Goal: Information Seeking & Learning: Compare options

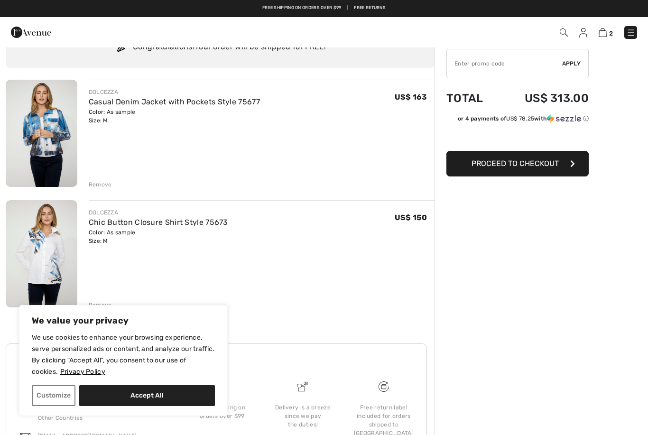
scroll to position [42, 0]
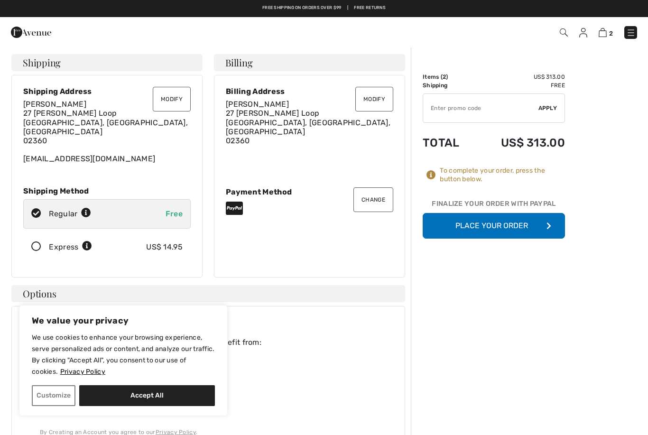
click at [513, 227] on button "Place Your Order" at bounding box center [493, 226] width 142 height 26
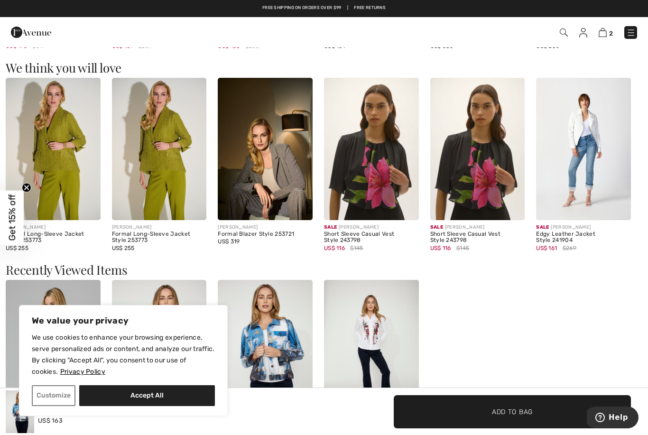
click at [440, 307] on div "[PERSON_NAME] Mandarin Collar Flare Sleeve Top Style 193198 US$ 255 DOLCEZZA Ch…" at bounding box center [324, 373] width 636 height 186
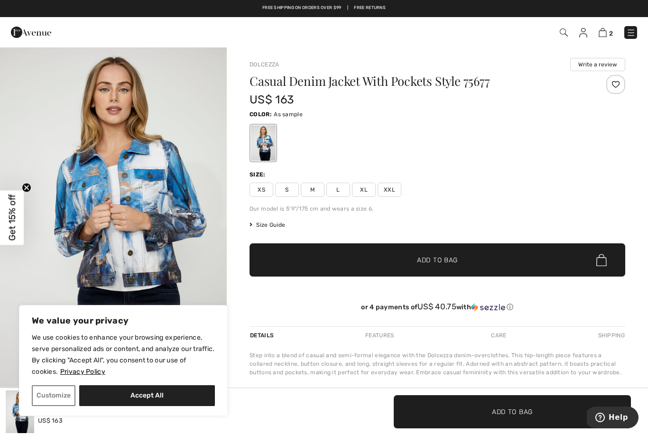
click at [12, 210] on span "Get 15% off" at bounding box center [12, 217] width 11 height 46
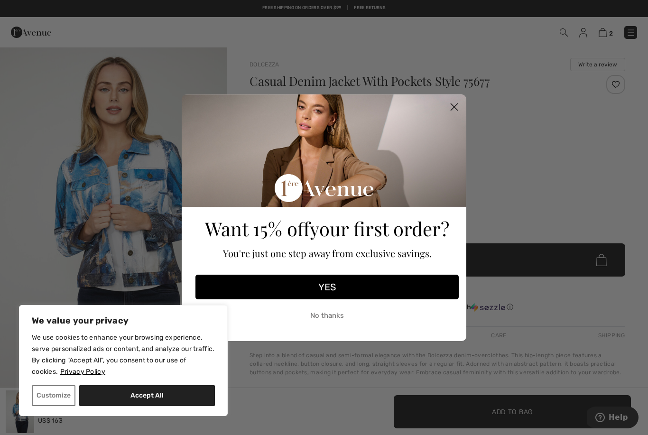
click at [343, 283] on button "YES" at bounding box center [326, 287] width 263 height 25
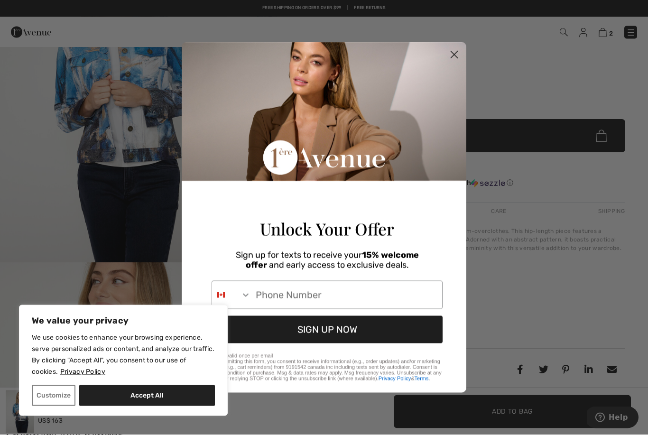
scroll to position [126, 0]
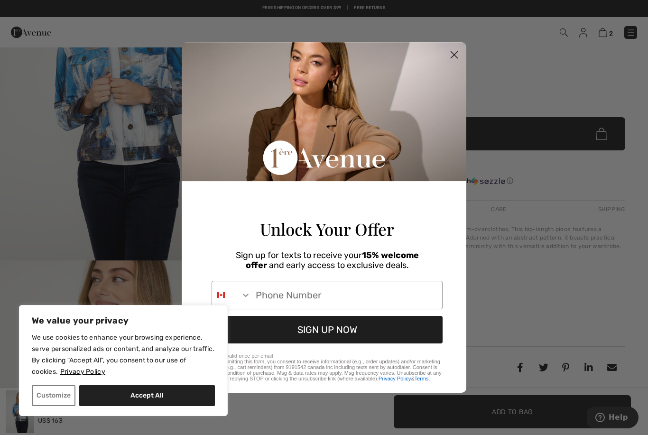
click at [268, 309] on input "Phone Number" at bounding box center [346, 295] width 191 height 28
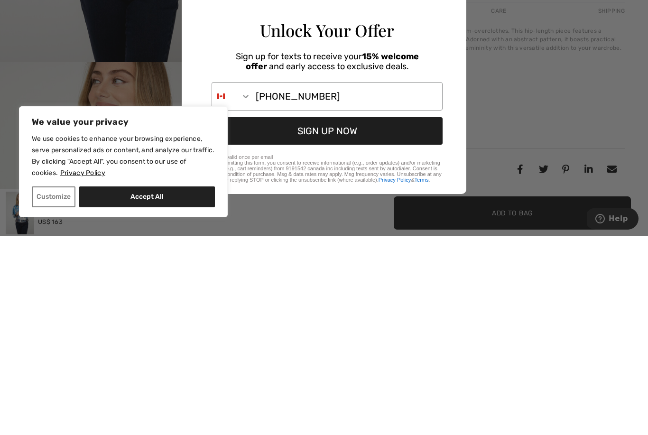
click at [321, 316] on button "SIGN UP NOW" at bounding box center [326, 330] width 231 height 28
click at [259, 281] on input "774-454-9126" at bounding box center [346, 295] width 191 height 28
type input "1-774-454-9126"
click at [328, 316] on button "SIGN UP NOW" at bounding box center [326, 330] width 231 height 28
click at [330, 281] on input "1-774-454-9126" at bounding box center [346, 295] width 191 height 28
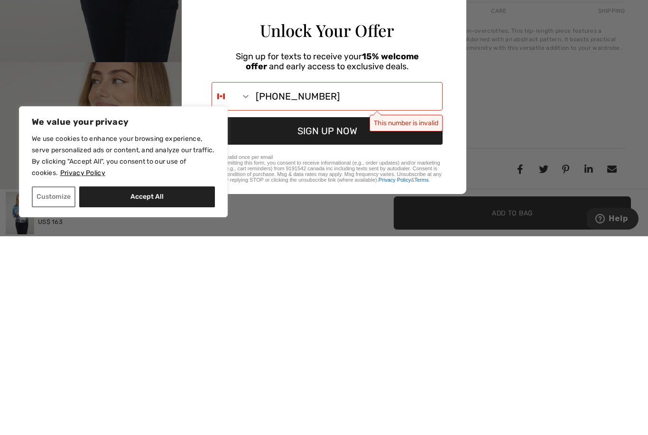
click at [396, 316] on button "SIGN UP NOW" at bounding box center [326, 330] width 231 height 28
click at [324, 316] on button "SIGN UP NOW" at bounding box center [326, 330] width 231 height 28
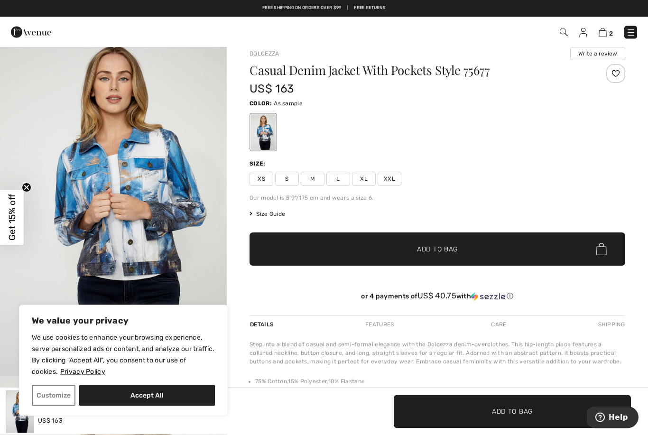
scroll to position [0, 0]
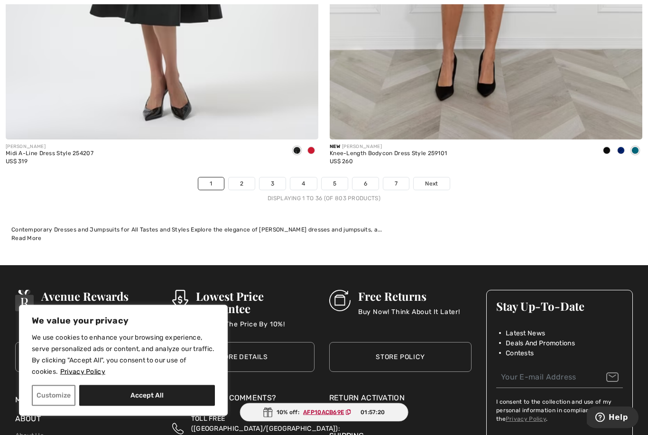
scroll to position [9279, 0]
click at [244, 177] on link "2" at bounding box center [242, 183] width 26 height 12
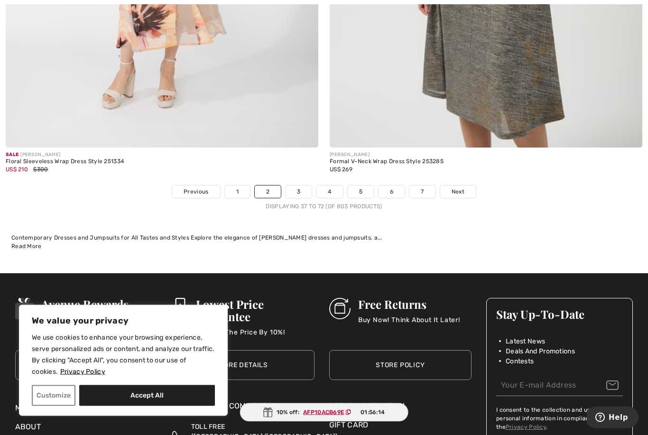
scroll to position [9271, 0]
click at [296, 186] on link "3" at bounding box center [298, 191] width 26 height 12
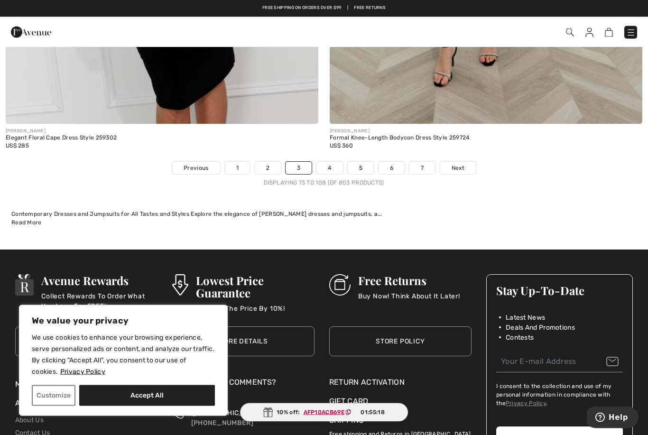
scroll to position [9293, 0]
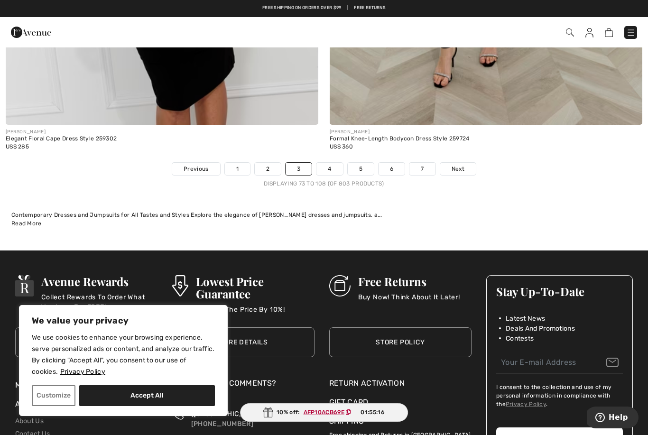
click at [326, 163] on link "4" at bounding box center [329, 169] width 26 height 12
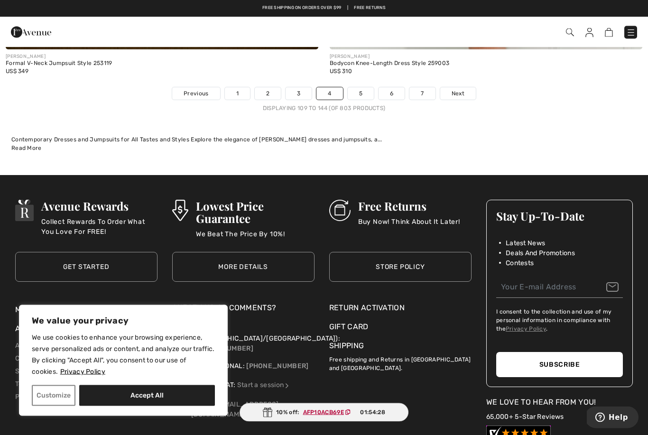
scroll to position [9368, 0]
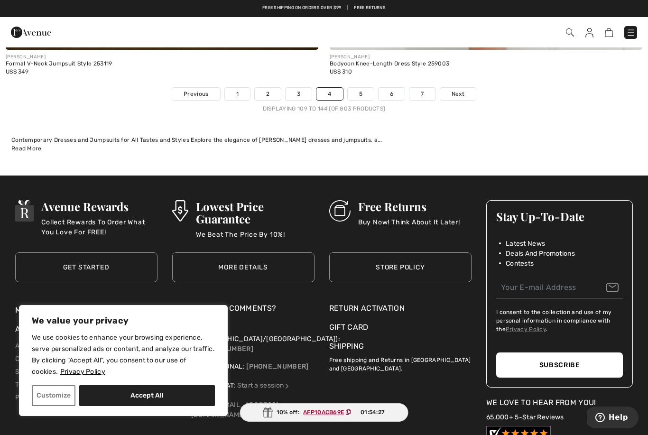
click at [360, 88] on link "5" at bounding box center [361, 94] width 26 height 12
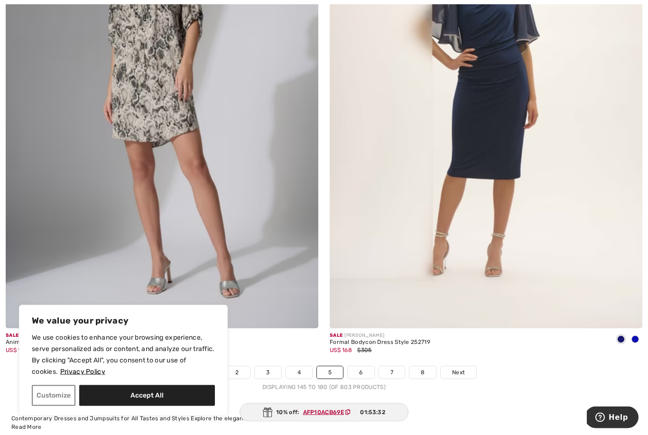
scroll to position [9090, 0]
click at [364, 366] on link "6" at bounding box center [361, 372] width 26 height 12
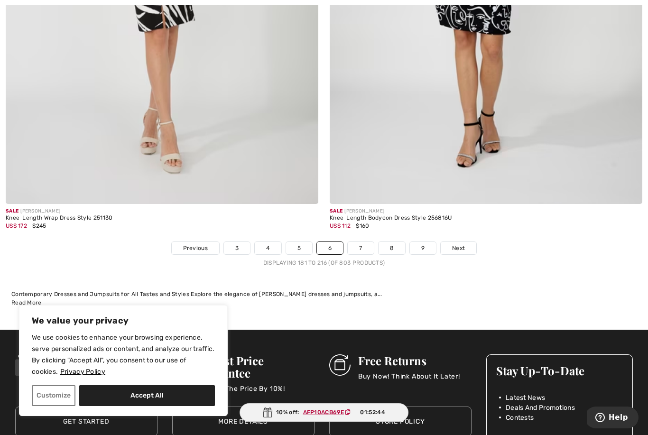
scroll to position [9326, 0]
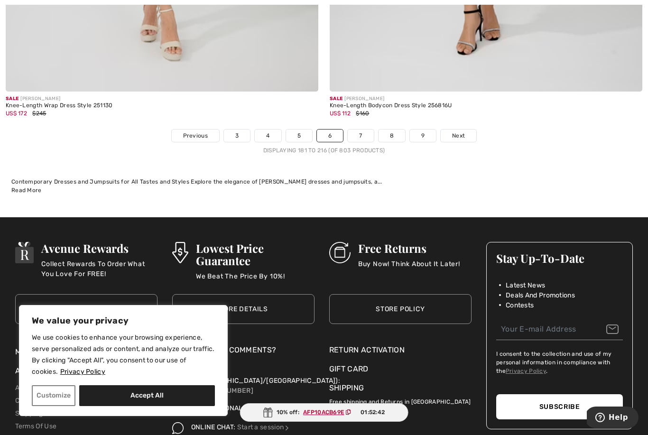
click at [360, 132] on link "7" at bounding box center [361, 135] width 26 height 12
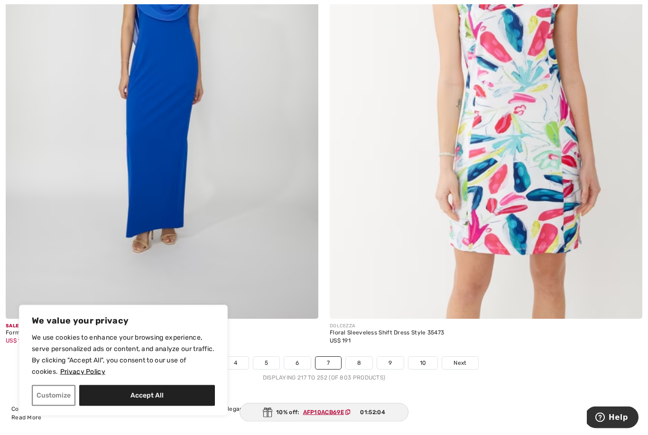
scroll to position [9099, 0]
click at [364, 357] on link "8" at bounding box center [359, 363] width 27 height 12
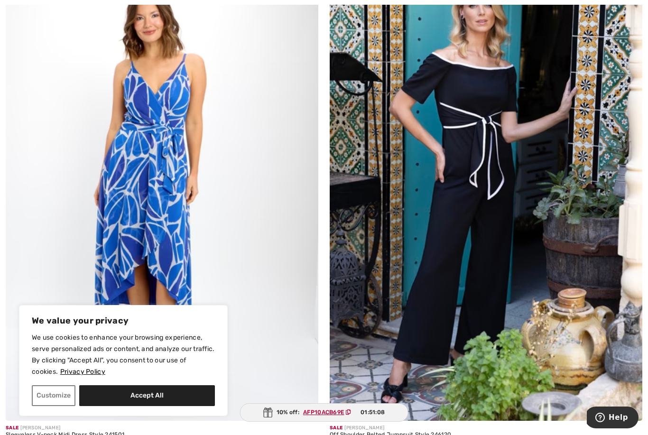
scroll to position [7511, 0]
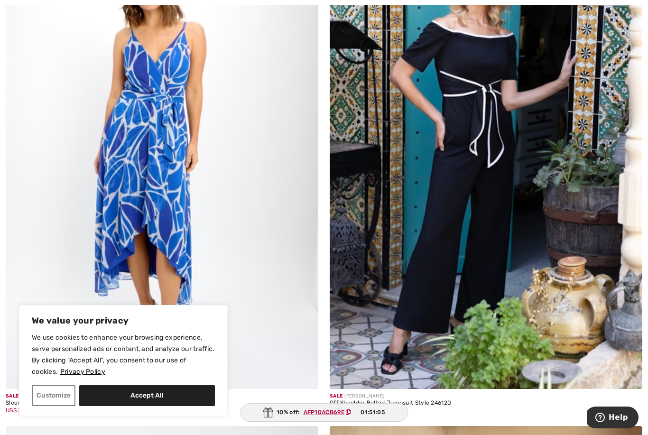
click at [510, 189] on img at bounding box center [486, 154] width 312 height 469
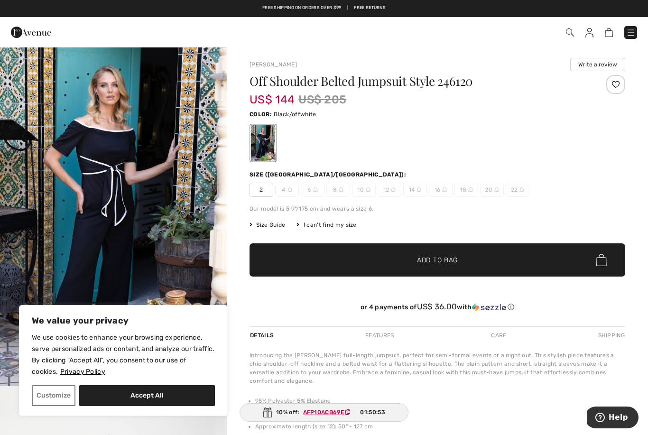
click at [99, 207] on img "1 / 5" at bounding box center [113, 216] width 227 height 340
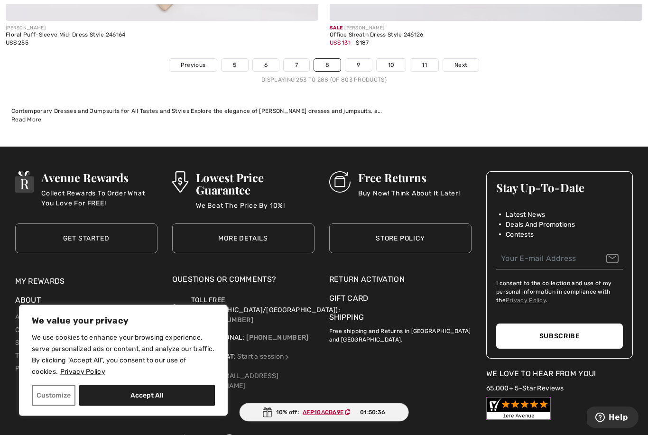
scroll to position [9398, 0]
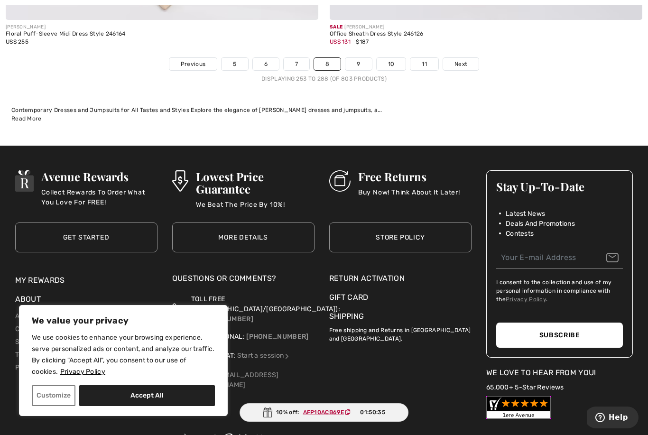
click at [360, 58] on link "9" at bounding box center [358, 64] width 26 height 12
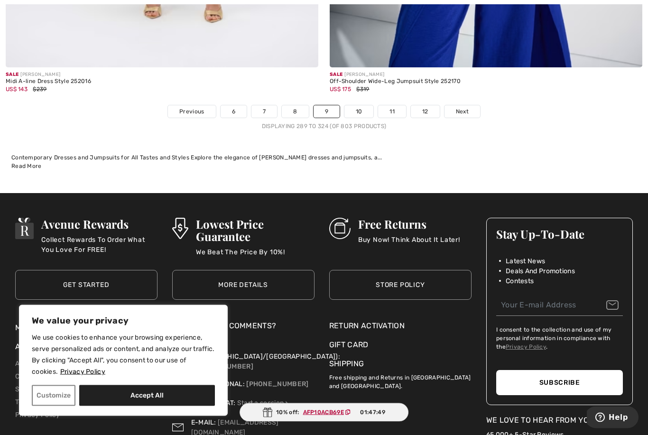
scroll to position [9351, 0]
click at [361, 105] on link "10" at bounding box center [358, 111] width 29 height 12
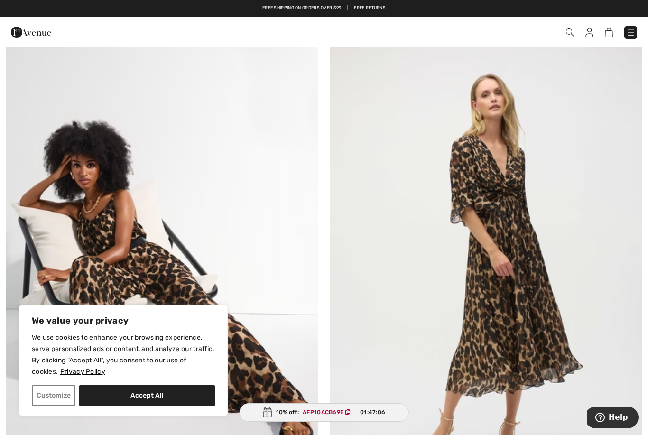
scroll to position [7903, 0]
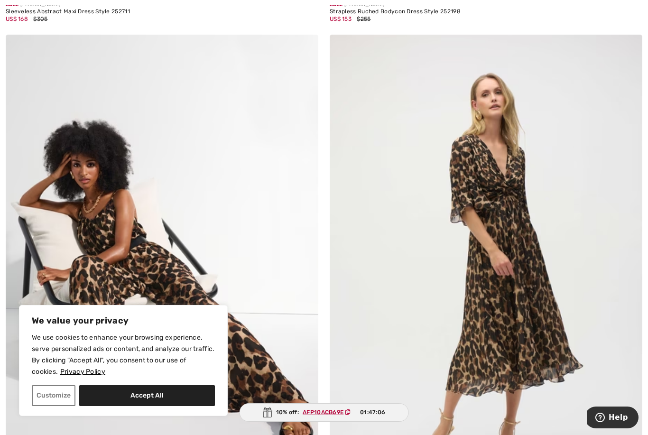
click at [531, 314] on img at bounding box center [486, 269] width 312 height 469
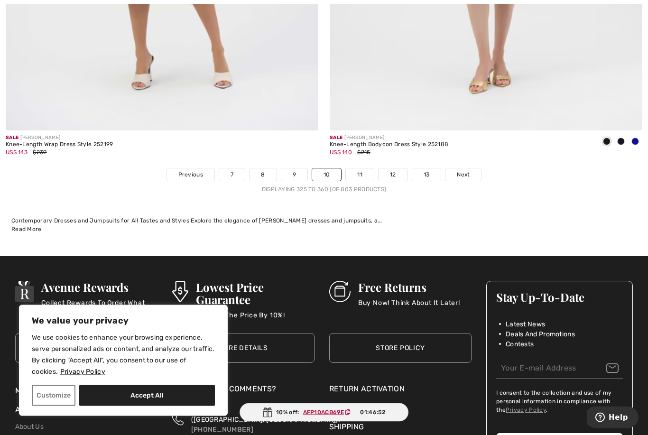
scroll to position [9288, 0]
click at [360, 169] on link "11" at bounding box center [360, 174] width 28 height 12
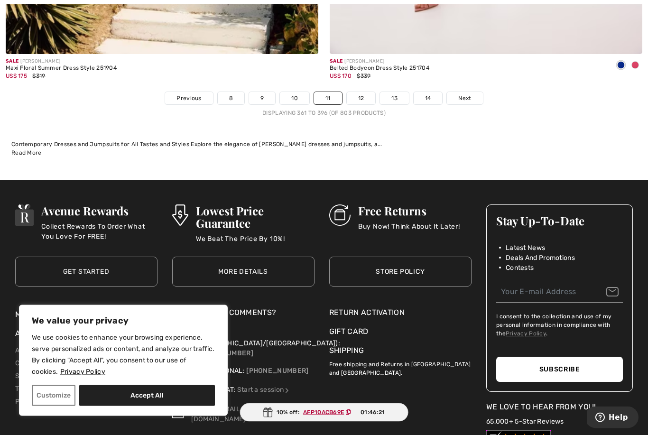
scroll to position [9370, 0]
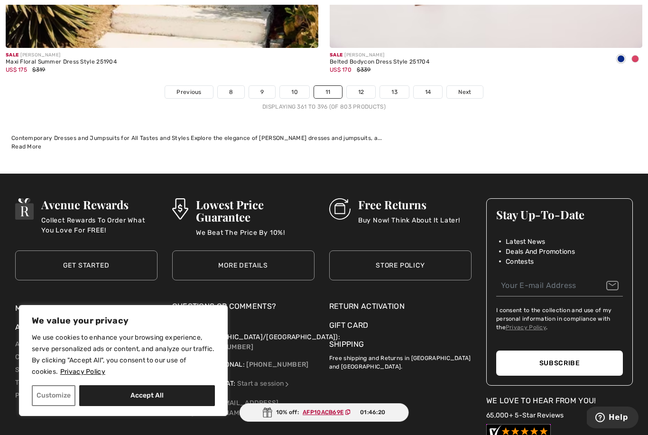
click at [359, 86] on link "12" at bounding box center [361, 92] width 29 height 12
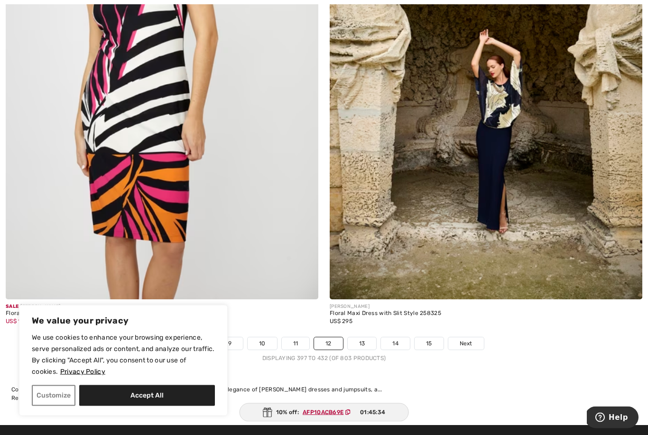
scroll to position [9121, 0]
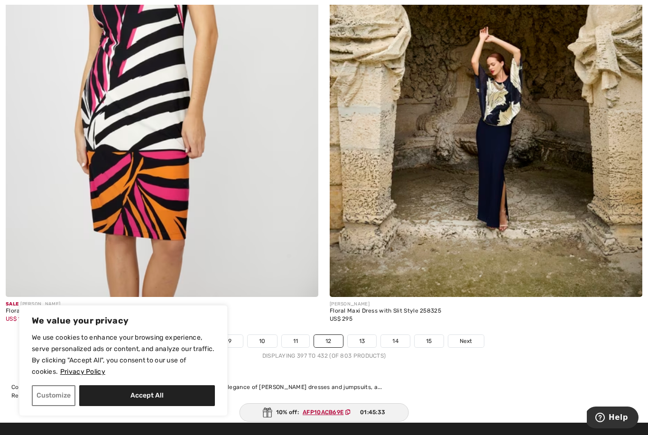
click at [363, 335] on link "13" at bounding box center [362, 341] width 29 height 12
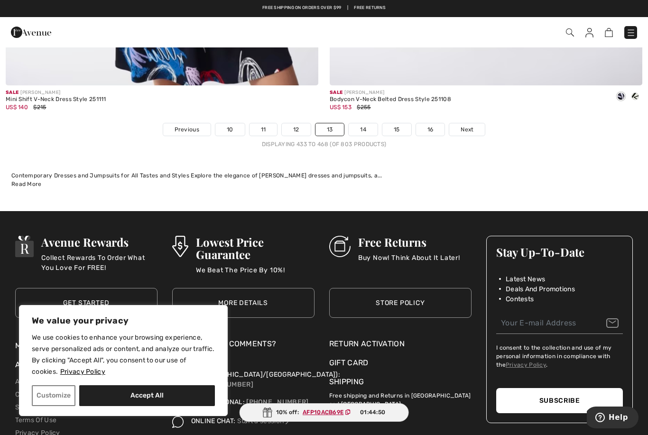
scroll to position [9328, 0]
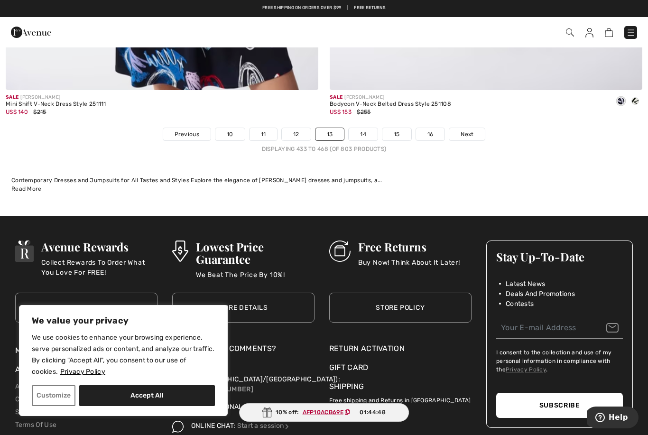
click at [365, 131] on link "14" at bounding box center [363, 134] width 29 height 12
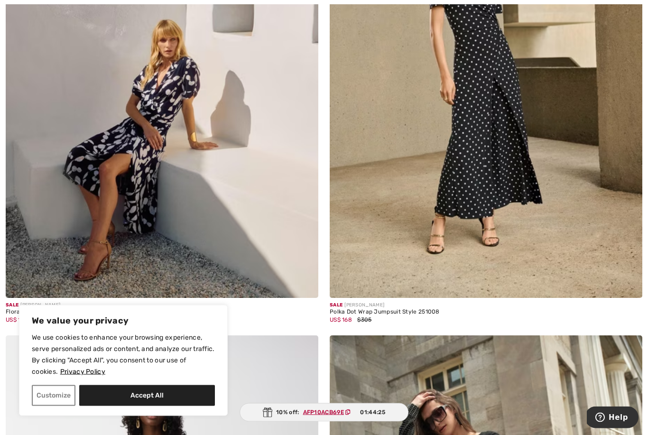
scroll to position [1814, 0]
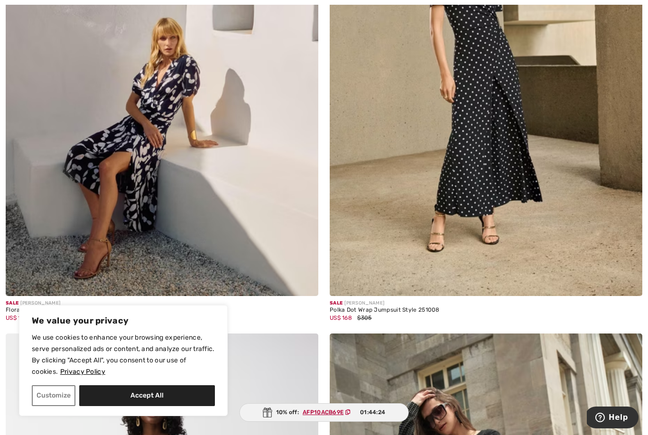
click at [306, 278] on img at bounding box center [304, 281] width 9 height 9
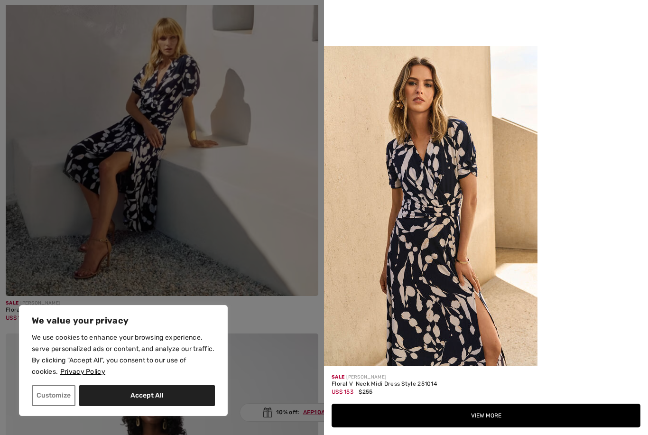
scroll to position [833, 0]
click at [288, 242] on div at bounding box center [324, 217] width 648 height 435
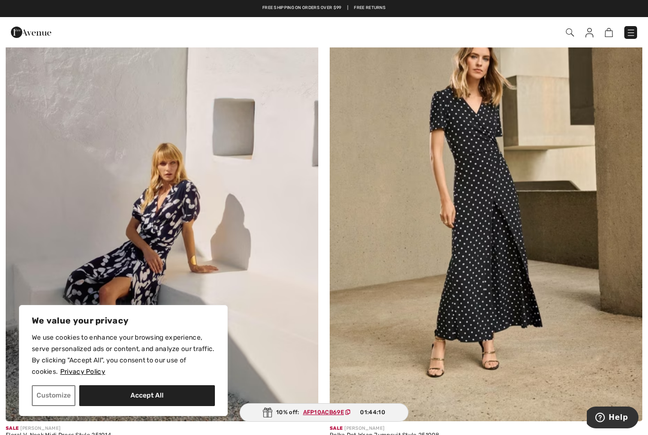
scroll to position [1690, 0]
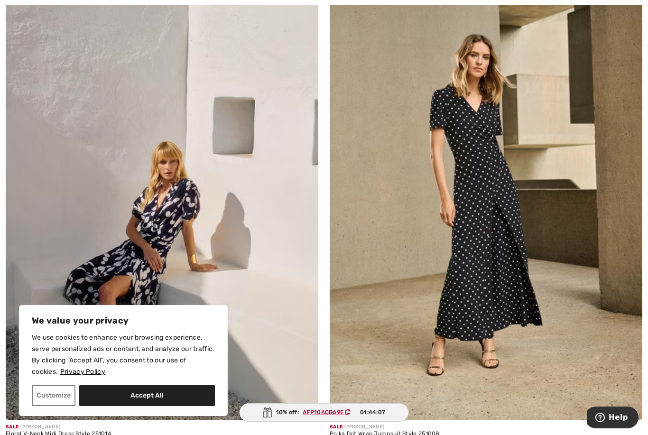
click at [494, 289] on img at bounding box center [486, 185] width 312 height 469
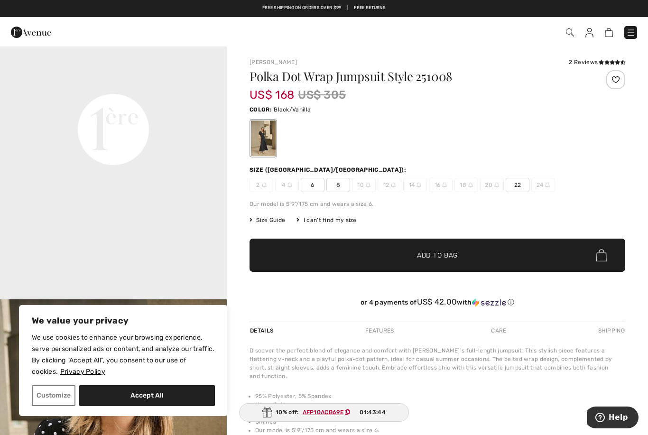
scroll to position [766, 0]
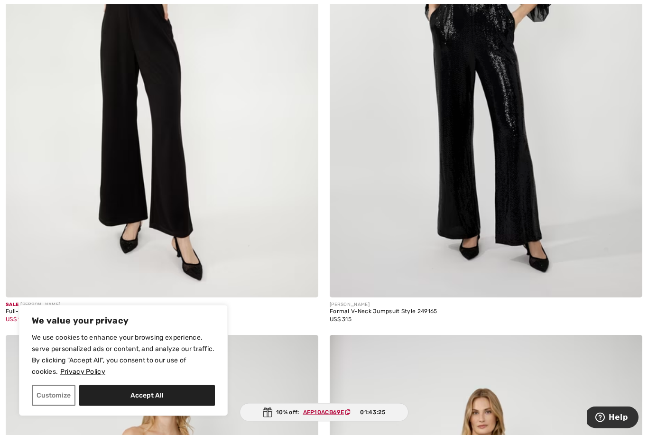
scroll to position [3430, 0]
click at [468, 66] on img at bounding box center [486, 62] width 312 height 469
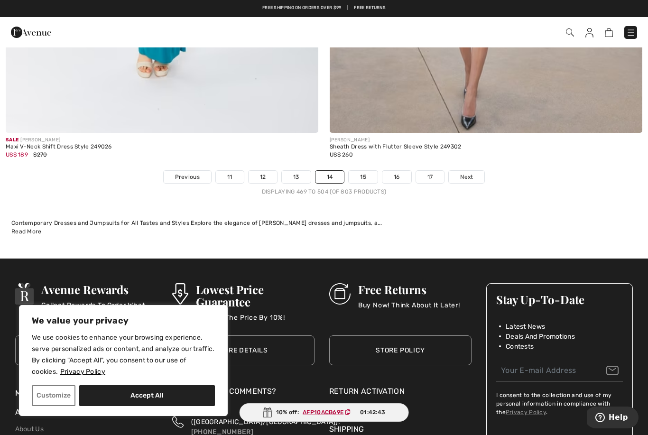
scroll to position [9277, 0]
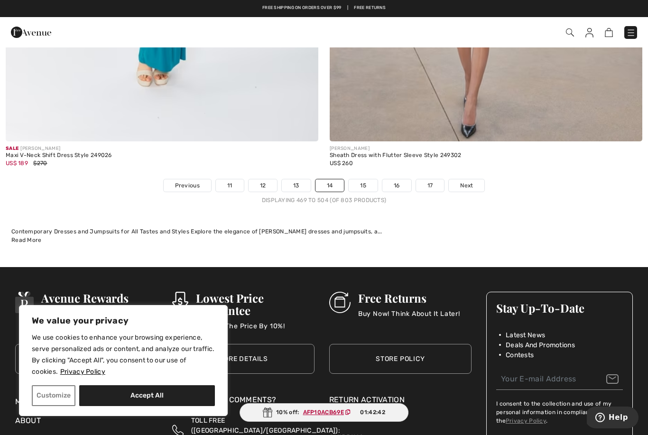
click at [361, 182] on link "15" at bounding box center [363, 185] width 29 height 12
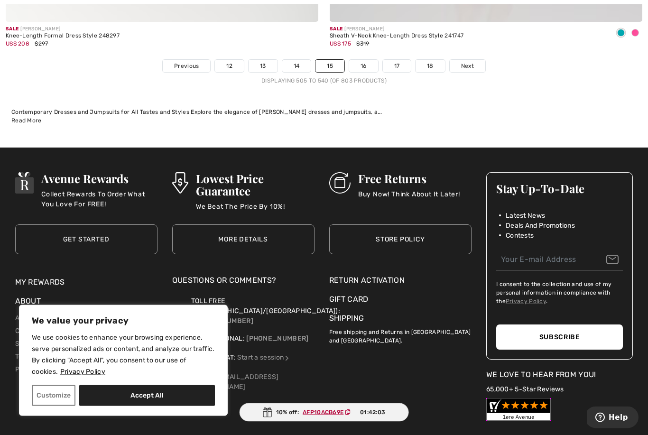
scroll to position [9396, 0]
click at [361, 60] on link "16" at bounding box center [363, 66] width 29 height 12
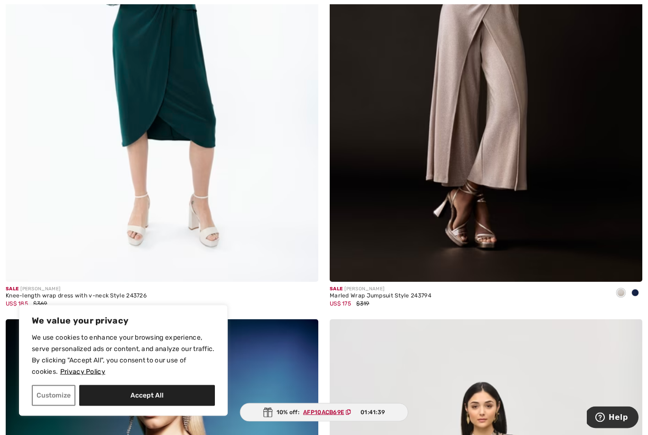
scroll to position [1828, 0]
click at [431, 190] on img at bounding box center [486, 47] width 312 height 469
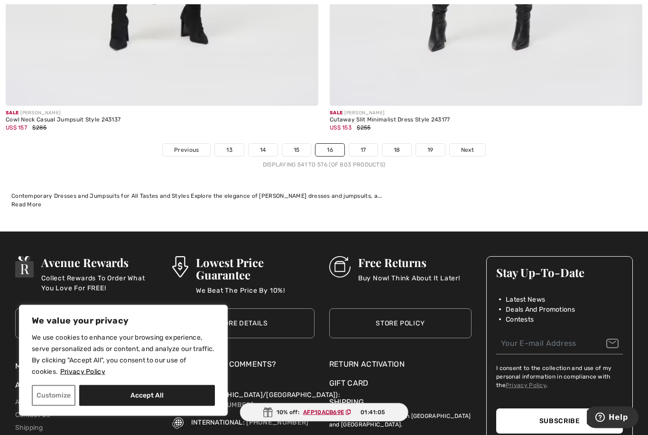
scroll to position [9312, 0]
click at [366, 147] on link "17" at bounding box center [363, 150] width 28 height 12
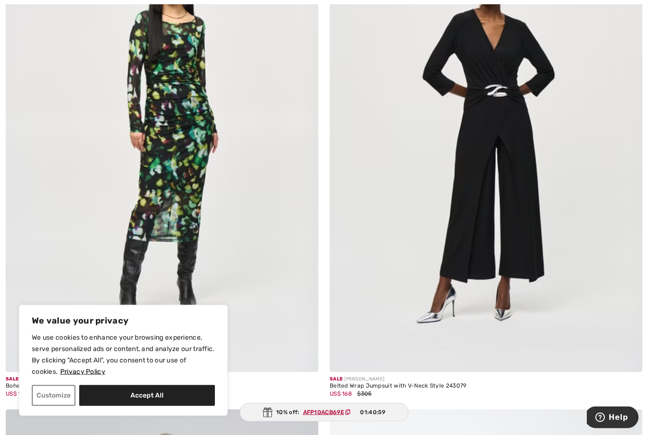
scroll to position [727, 0]
click at [495, 119] on img at bounding box center [486, 136] width 312 height 469
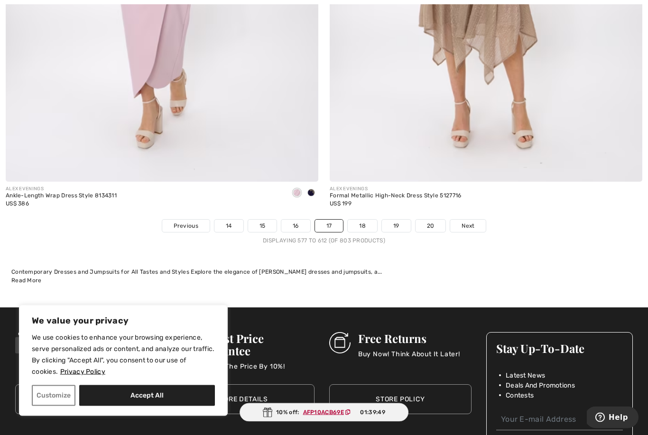
scroll to position [9260, 0]
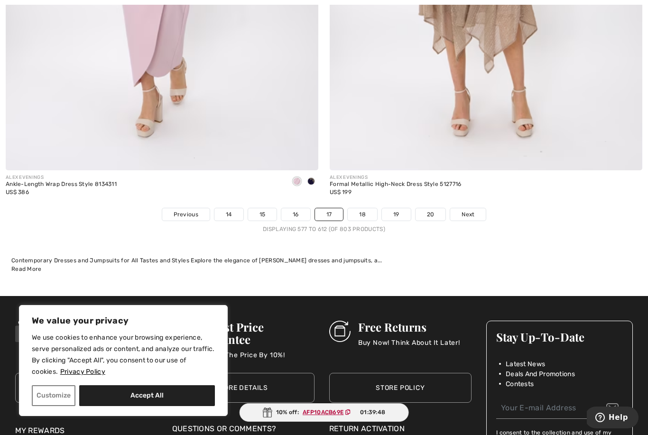
click at [366, 208] on link "18" at bounding box center [362, 214] width 29 height 12
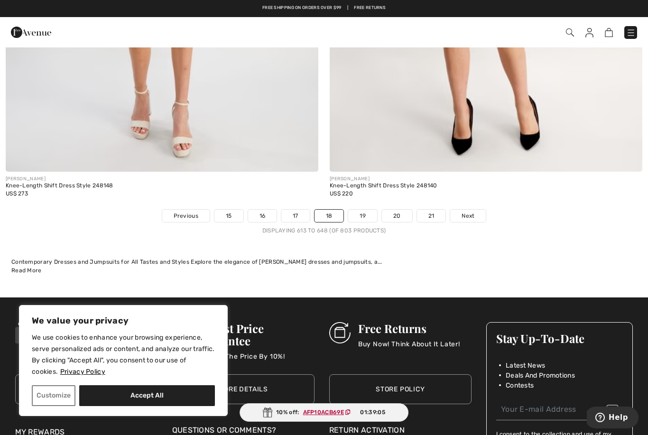
scroll to position [9247, 0]
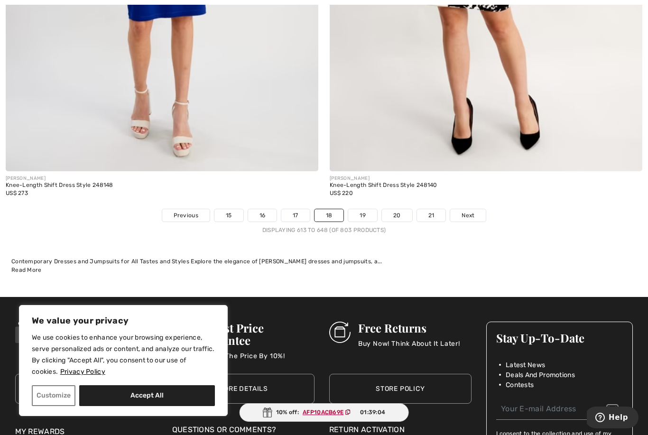
click at [366, 211] on link "19" at bounding box center [362, 215] width 29 height 12
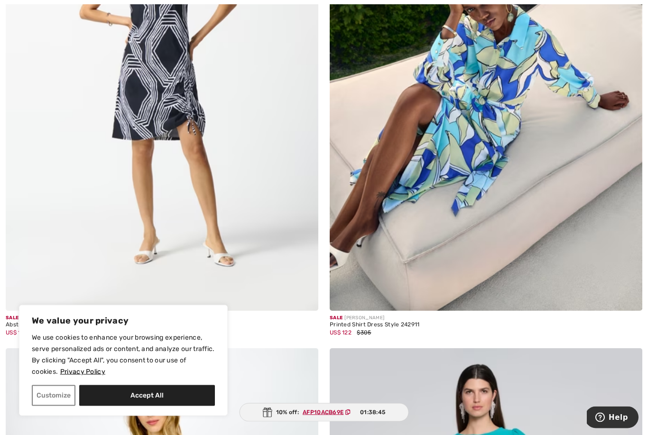
scroll to position [3923, 0]
click at [482, 162] on img at bounding box center [486, 76] width 312 height 469
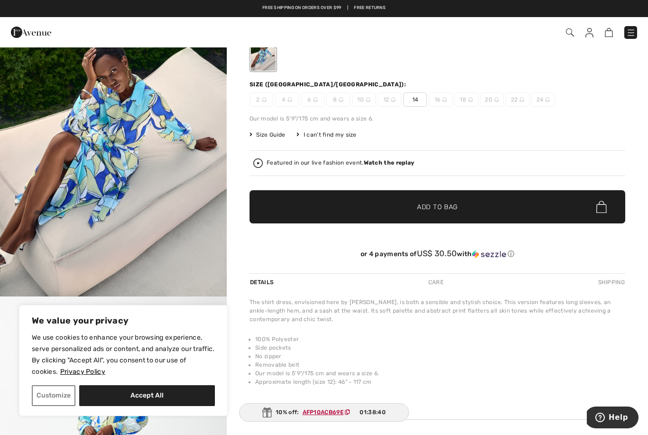
scroll to position [78, 0]
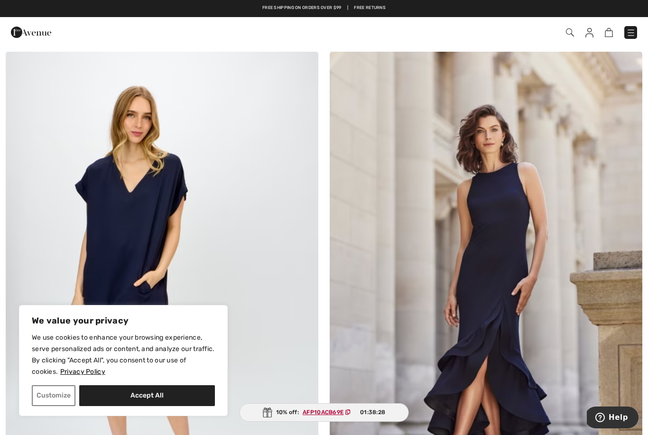
scroll to position [5228, 0]
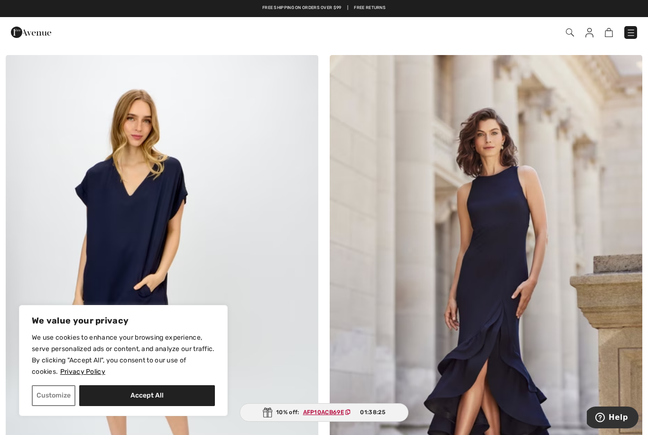
click at [634, 33] on img at bounding box center [630, 32] width 9 height 9
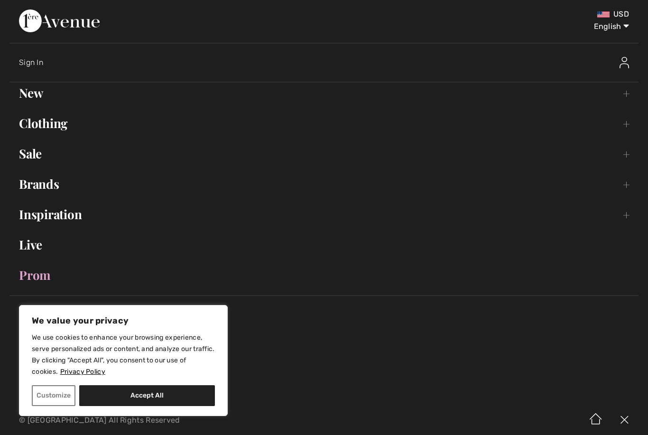
click at [32, 157] on link "Sale Toggle submenu" at bounding box center [323, 153] width 629 height 21
click at [88, 229] on link "Dresses & Jumpsuits" at bounding box center [323, 228] width 609 height 21
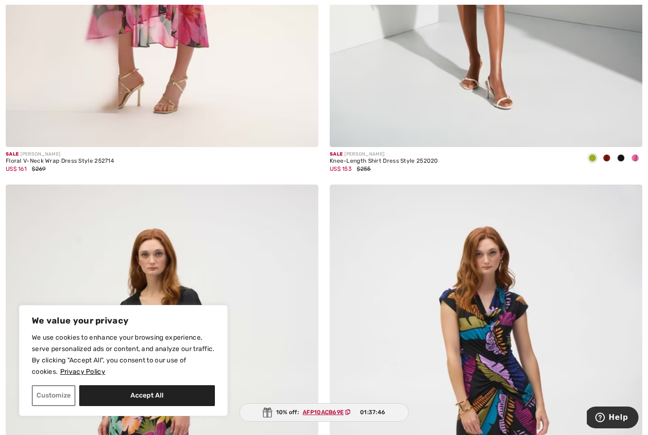
scroll to position [8255, 0]
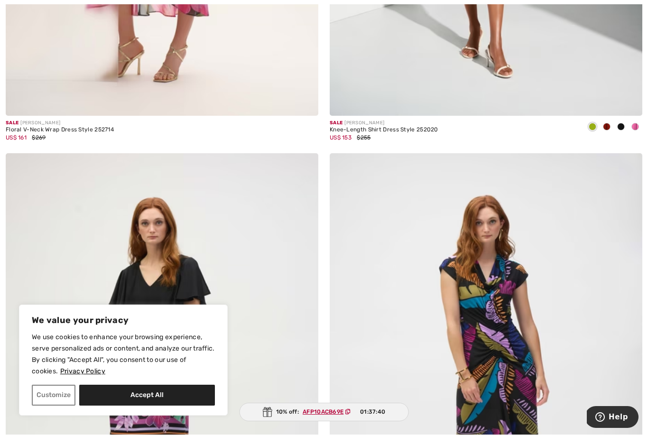
scroll to position [8286, 0]
